Goal: Information Seeking & Learning: Learn about a topic

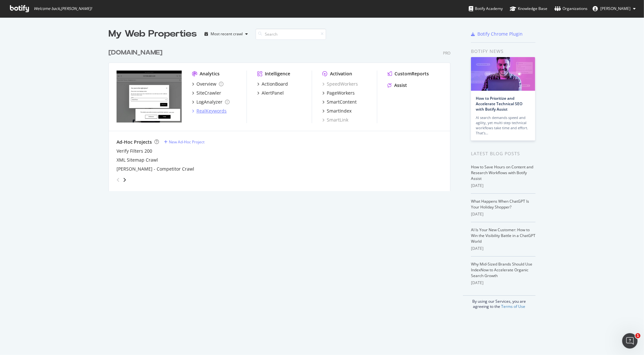
click at [219, 110] on div "RealKeywords" at bounding box center [212, 111] width 30 height 6
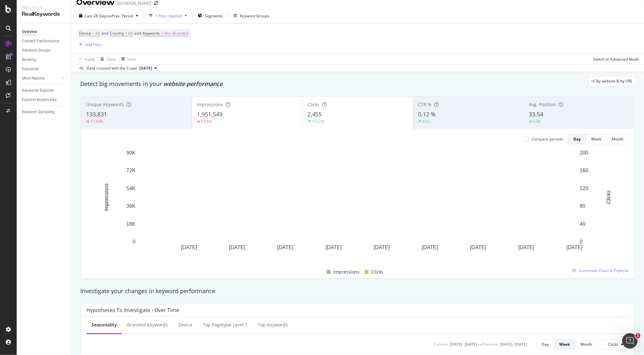
scroll to position [9, 0]
